Goal: Task Accomplishment & Management: Use online tool/utility

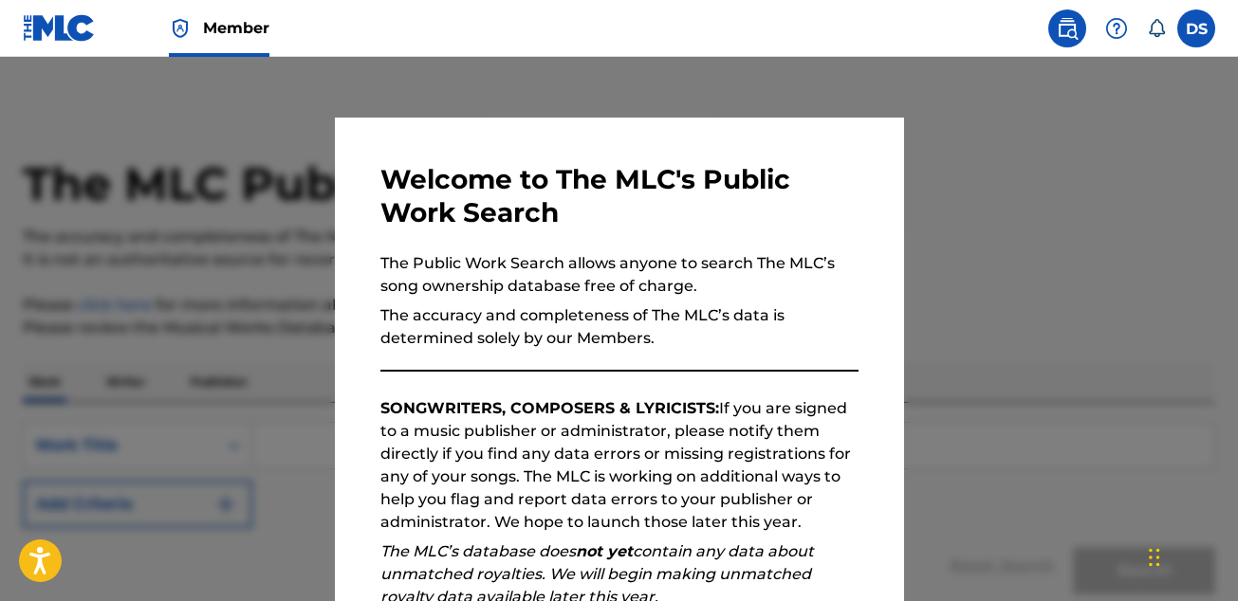
click at [987, 210] on div at bounding box center [619, 357] width 1238 height 601
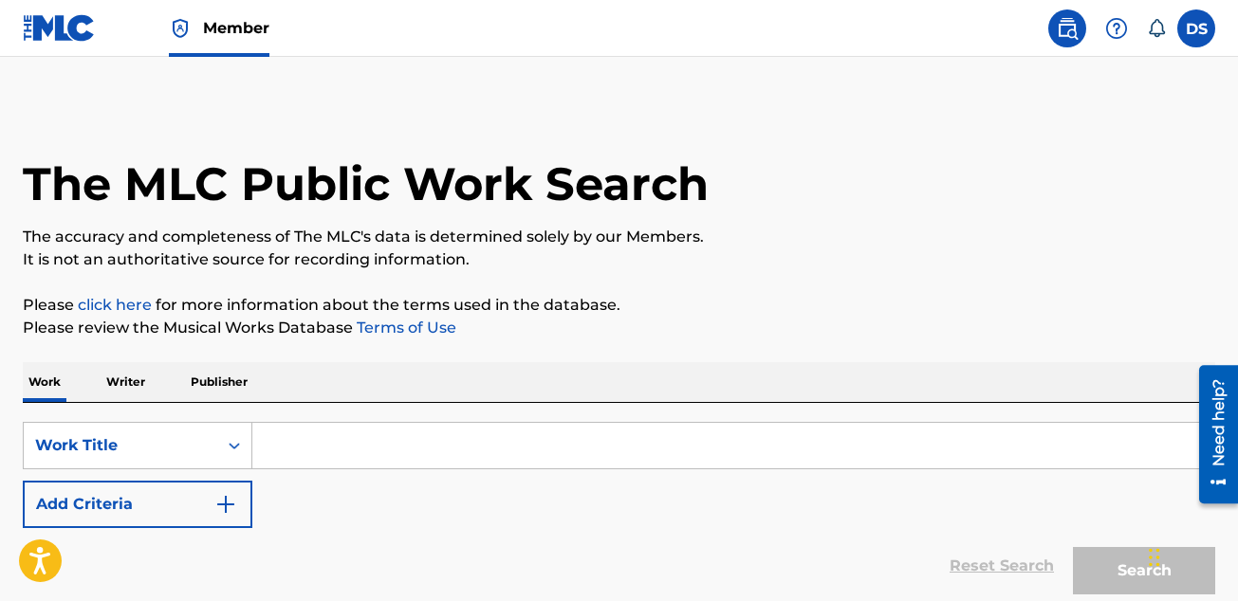
click at [39, 31] on img at bounding box center [59, 28] width 73 height 28
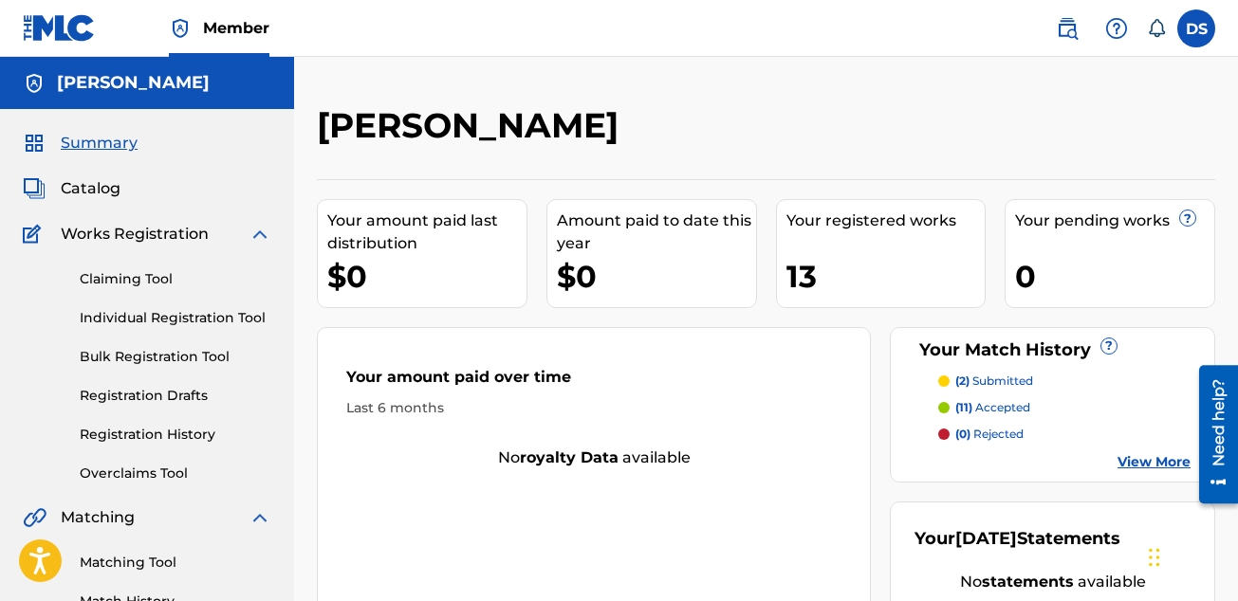
click at [150, 278] on link "Claiming Tool" at bounding box center [176, 279] width 192 height 20
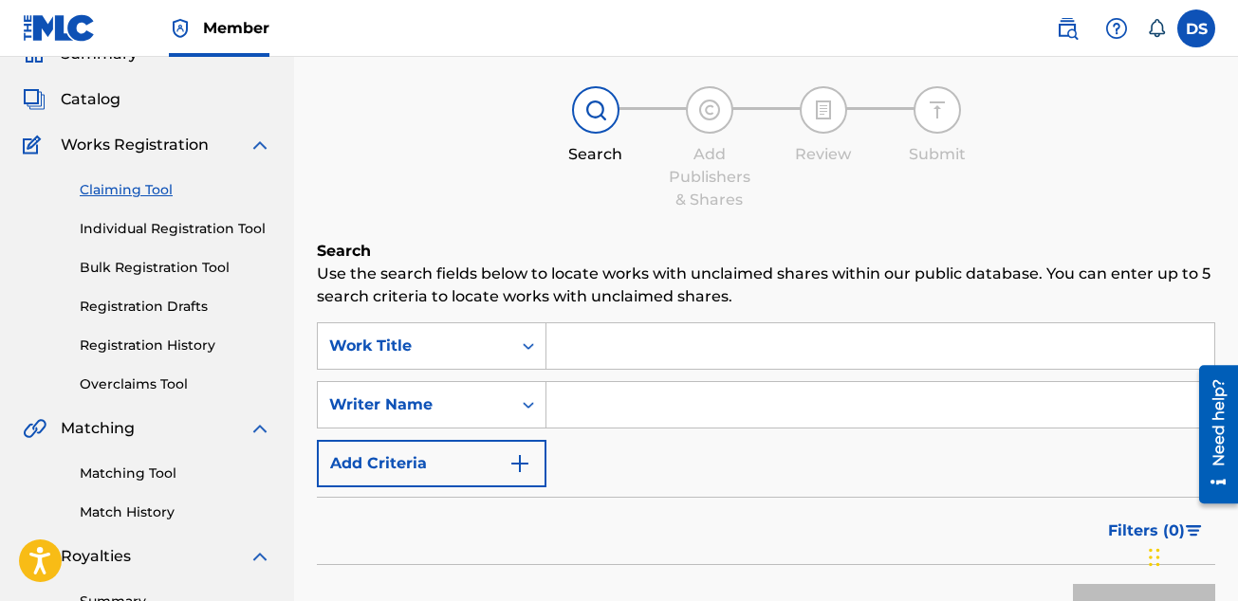
scroll to position [80, 0]
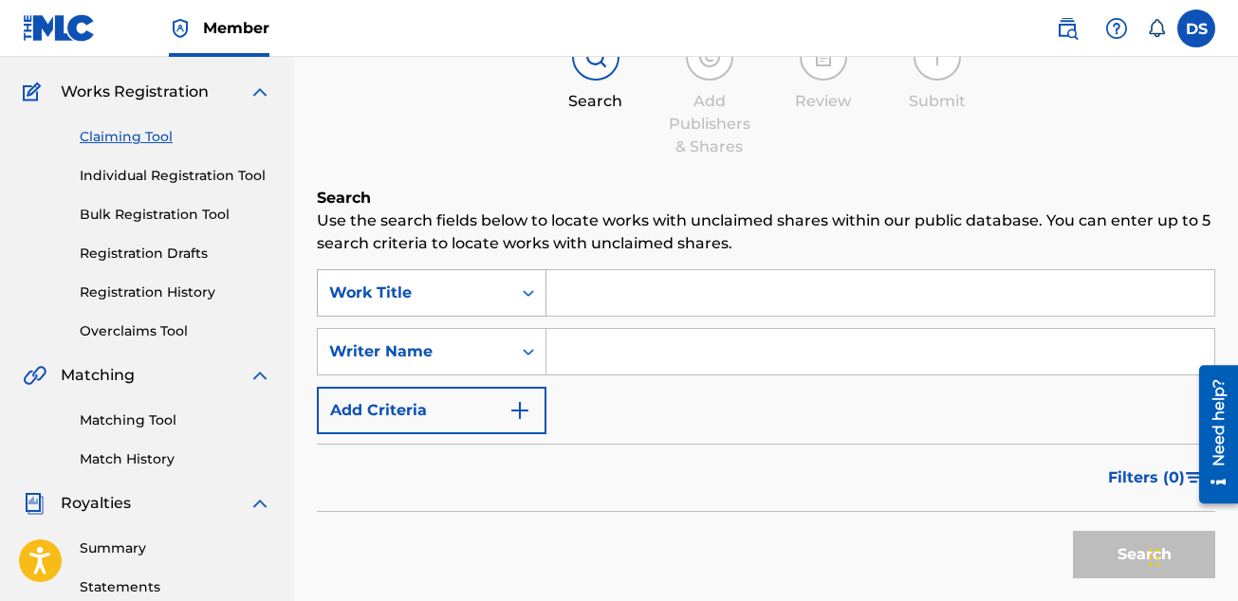
click at [494, 317] on div "Work Title" at bounding box center [432, 292] width 230 height 47
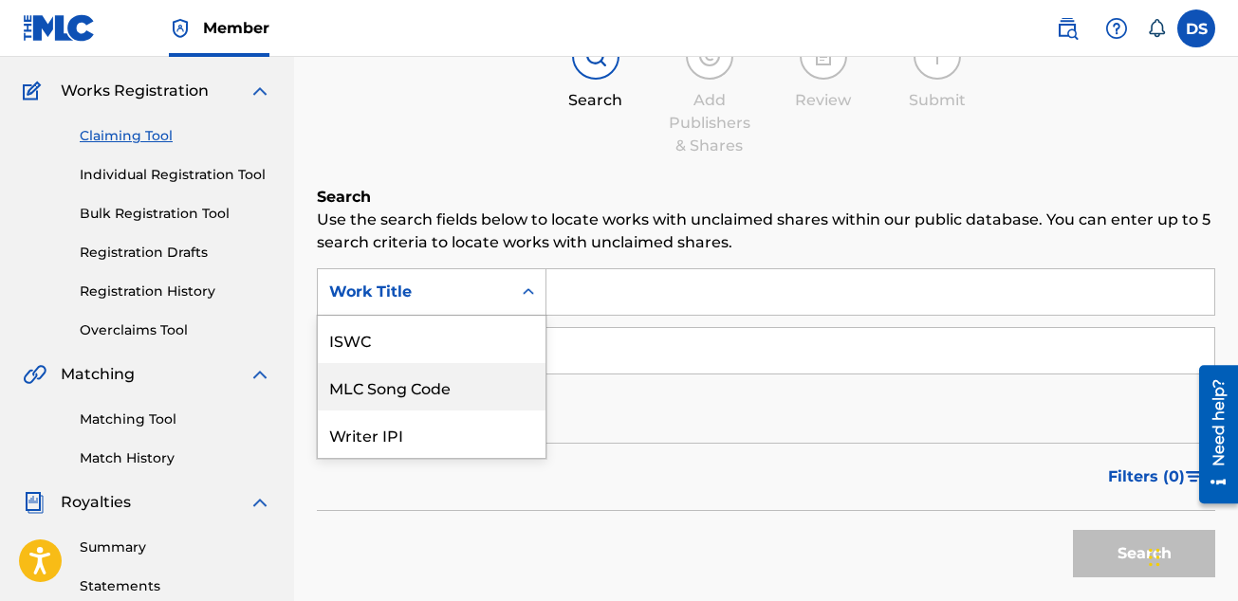
scroll to position [47, 0]
